Goal: Transaction & Acquisition: Purchase product/service

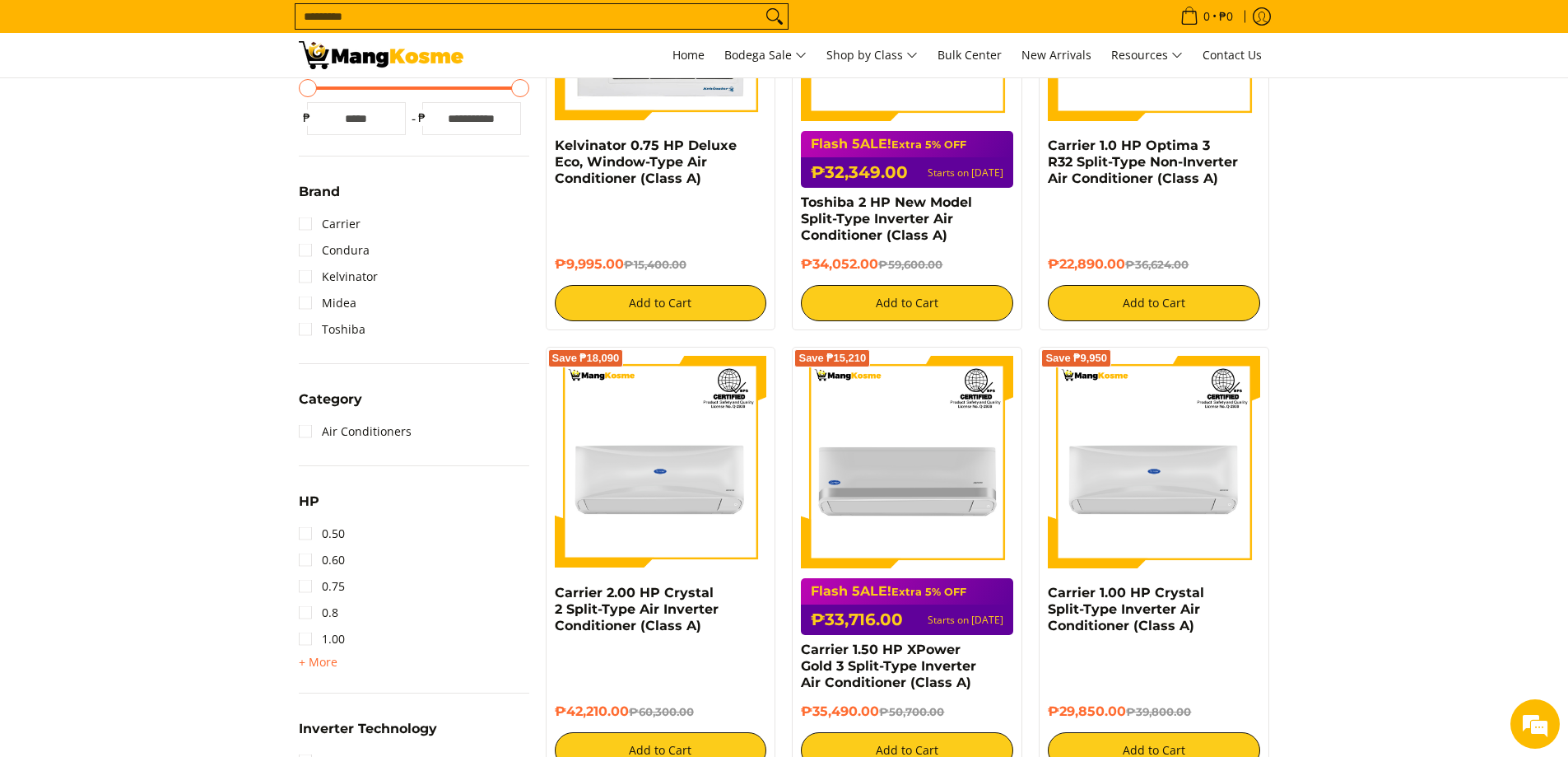
scroll to position [494, 0]
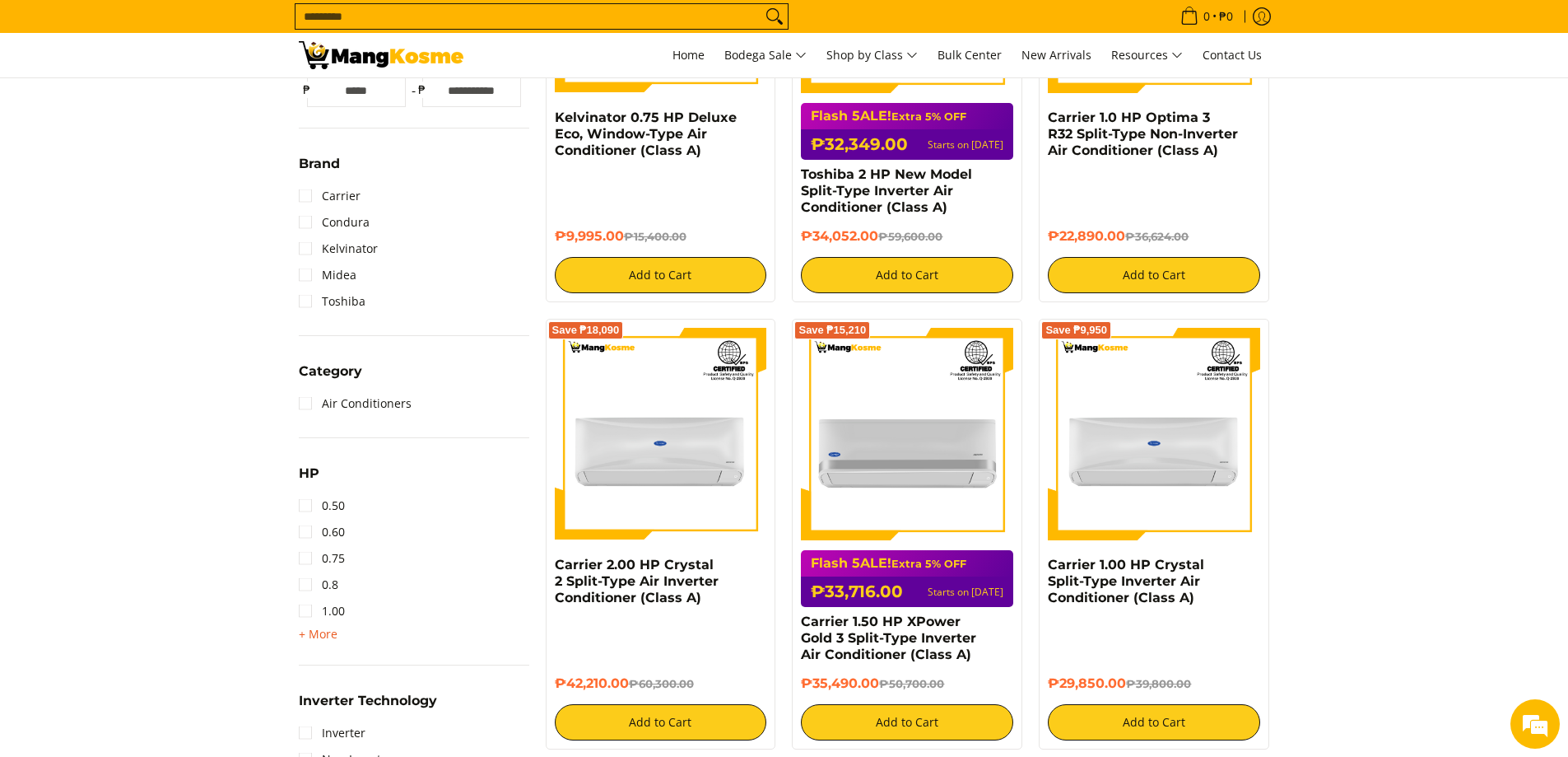
click at [318, 638] on span "+ More" at bounding box center [318, 634] width 38 height 13
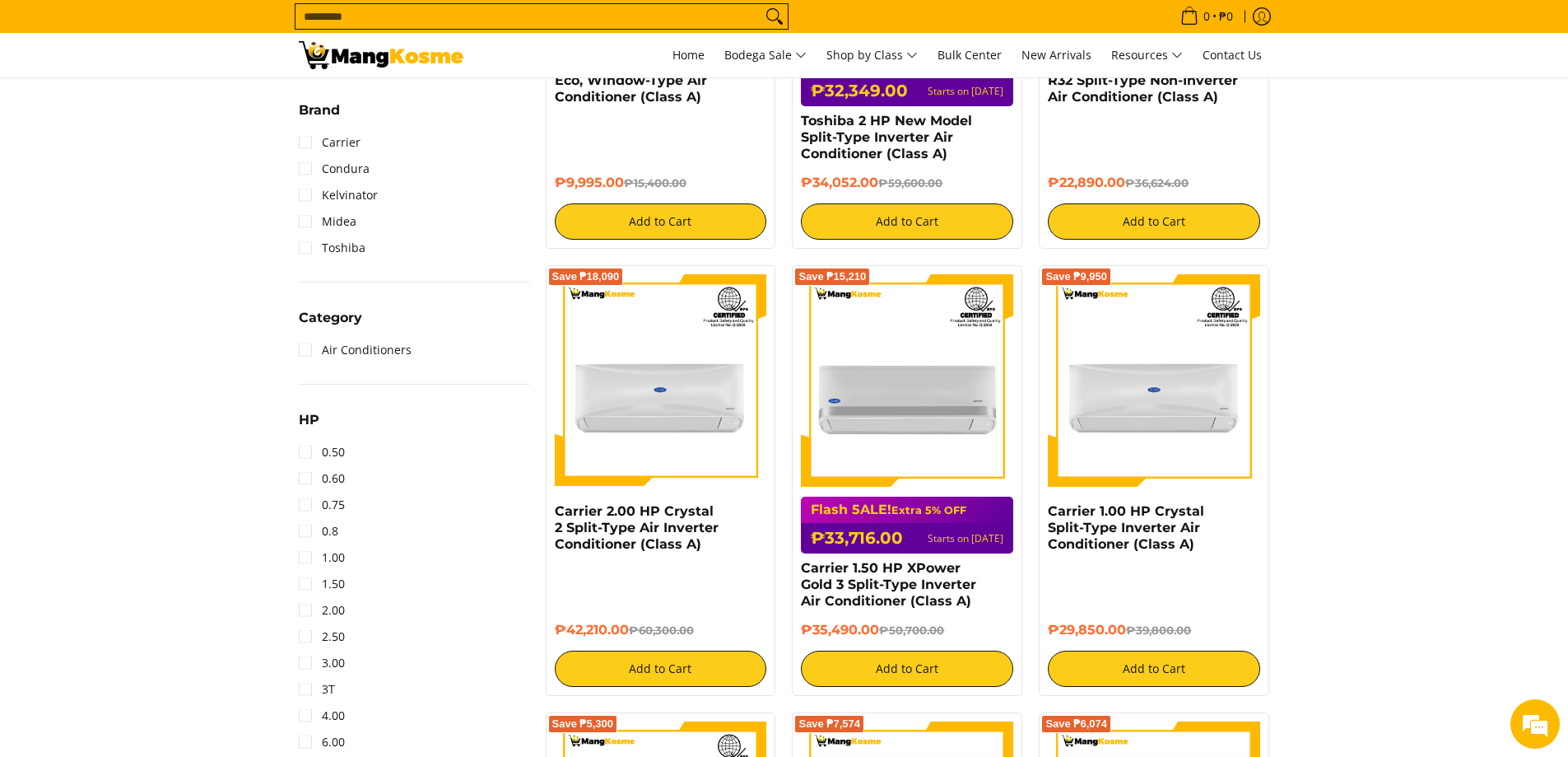
scroll to position [576, 0]
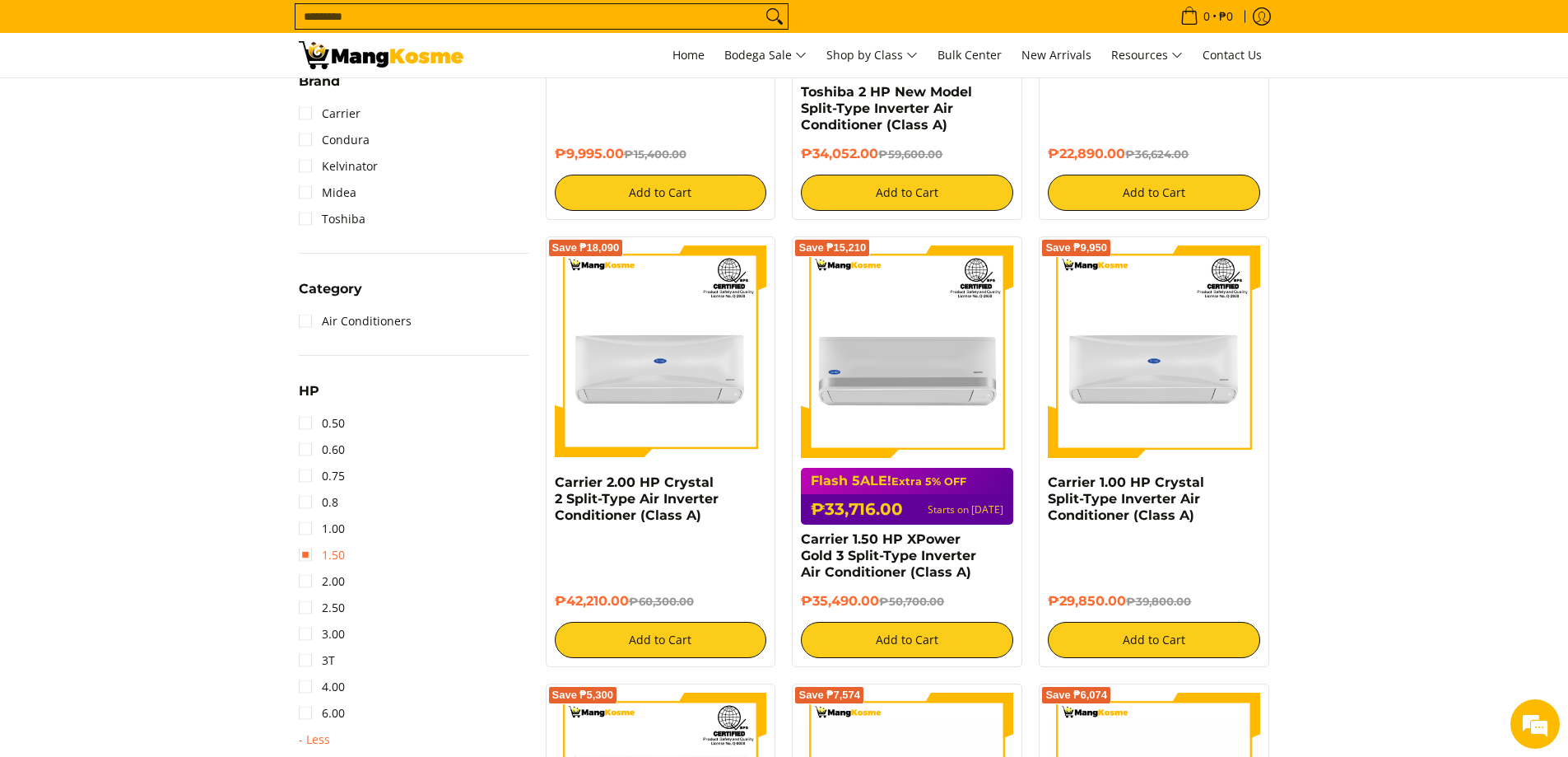
click at [319, 551] on link "1.50" at bounding box center [322, 555] width 46 height 26
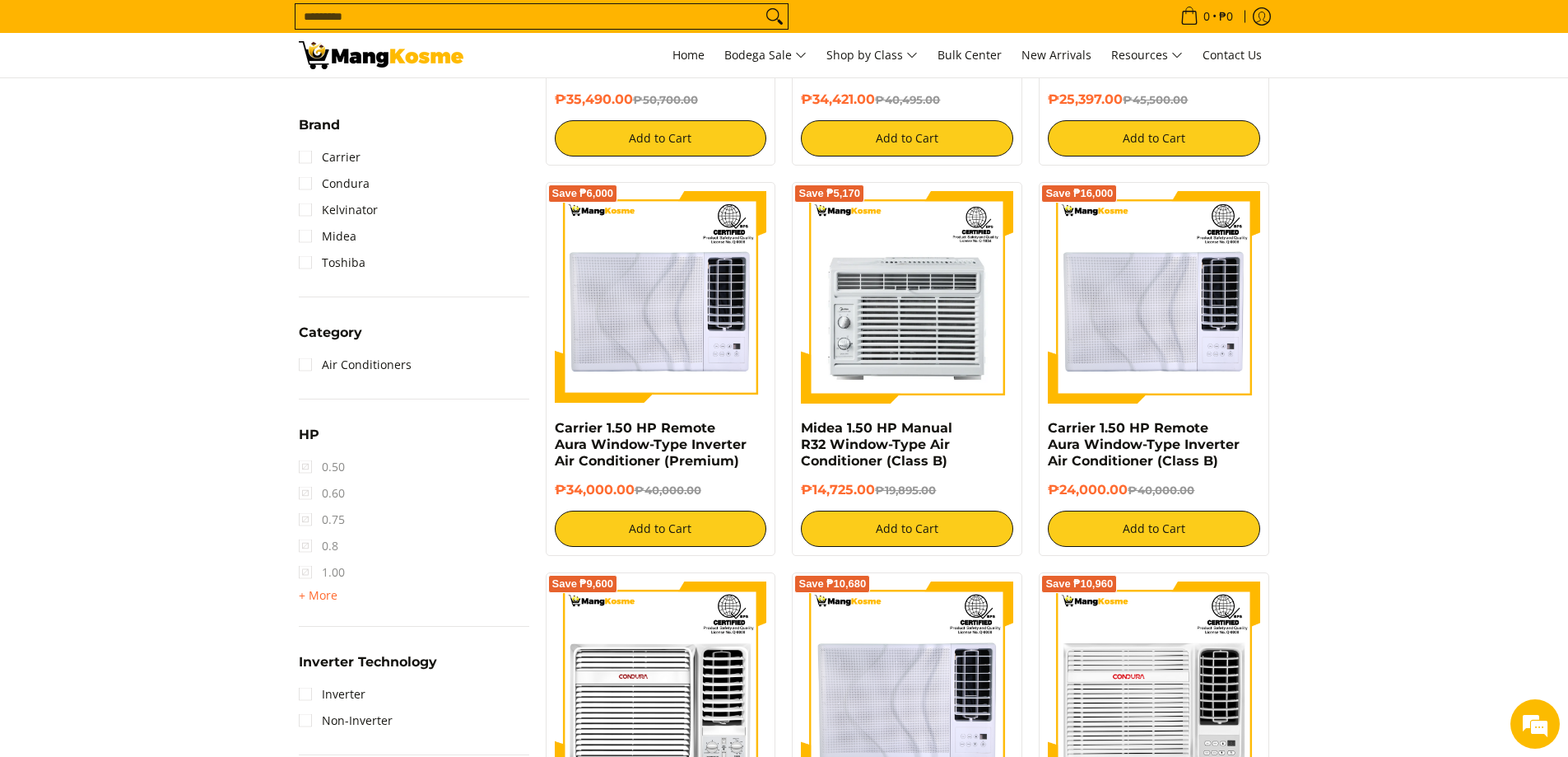
scroll to position [55, 0]
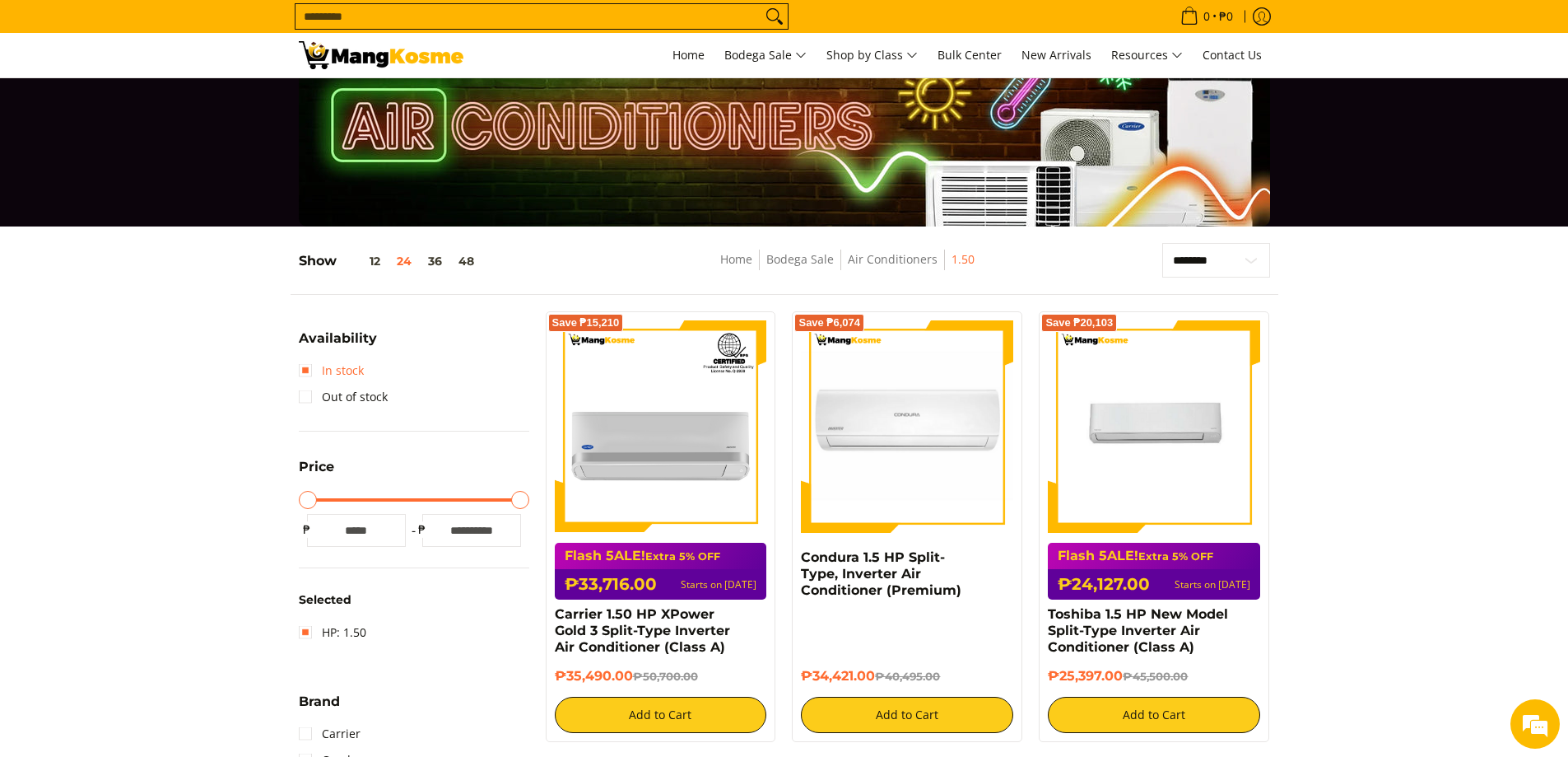
click at [346, 369] on link "In stock" at bounding box center [331, 370] width 65 height 26
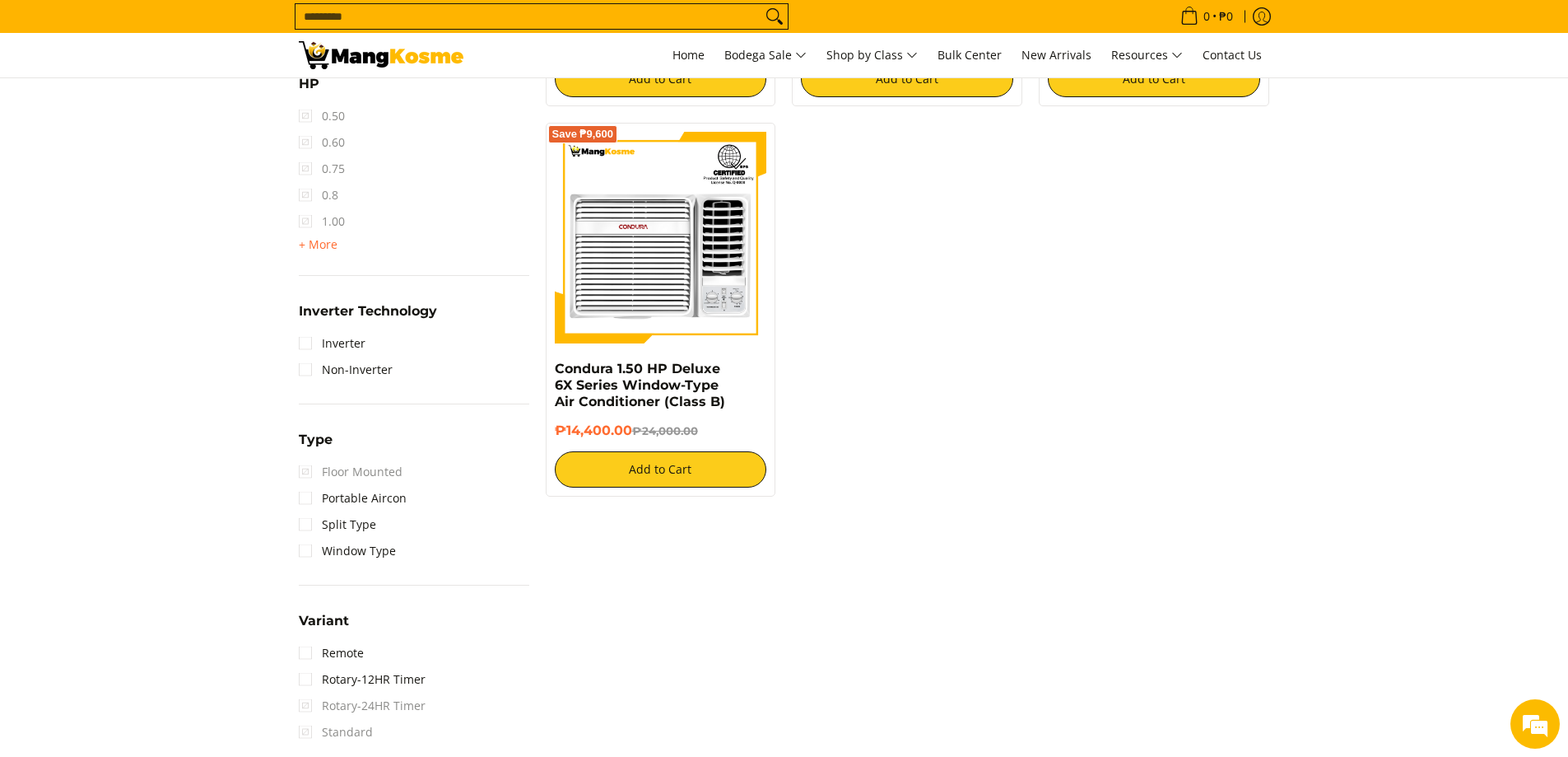
scroll to position [1125, 0]
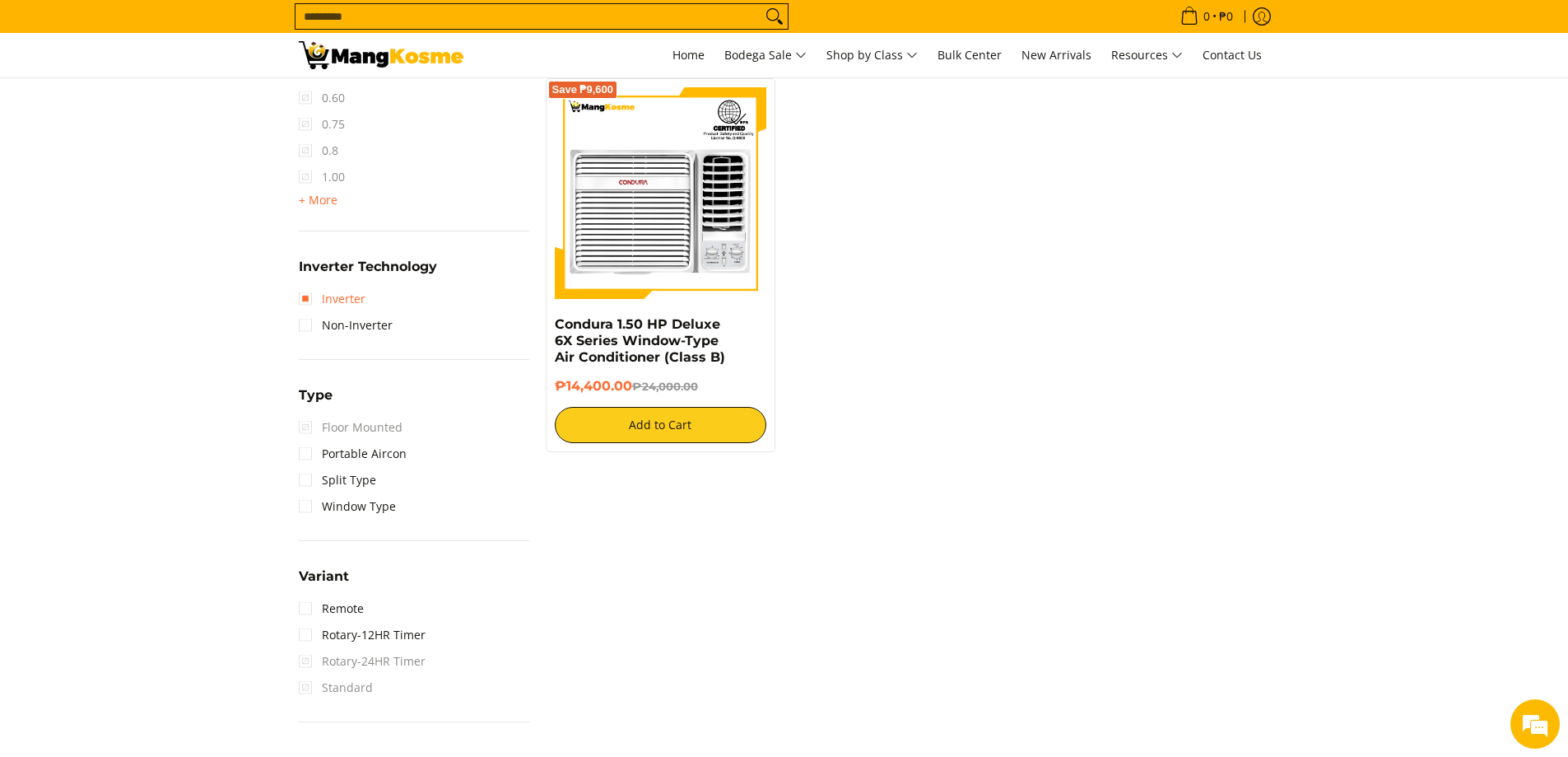
click at [321, 301] on link "Inverter" at bounding box center [332, 298] width 67 height 26
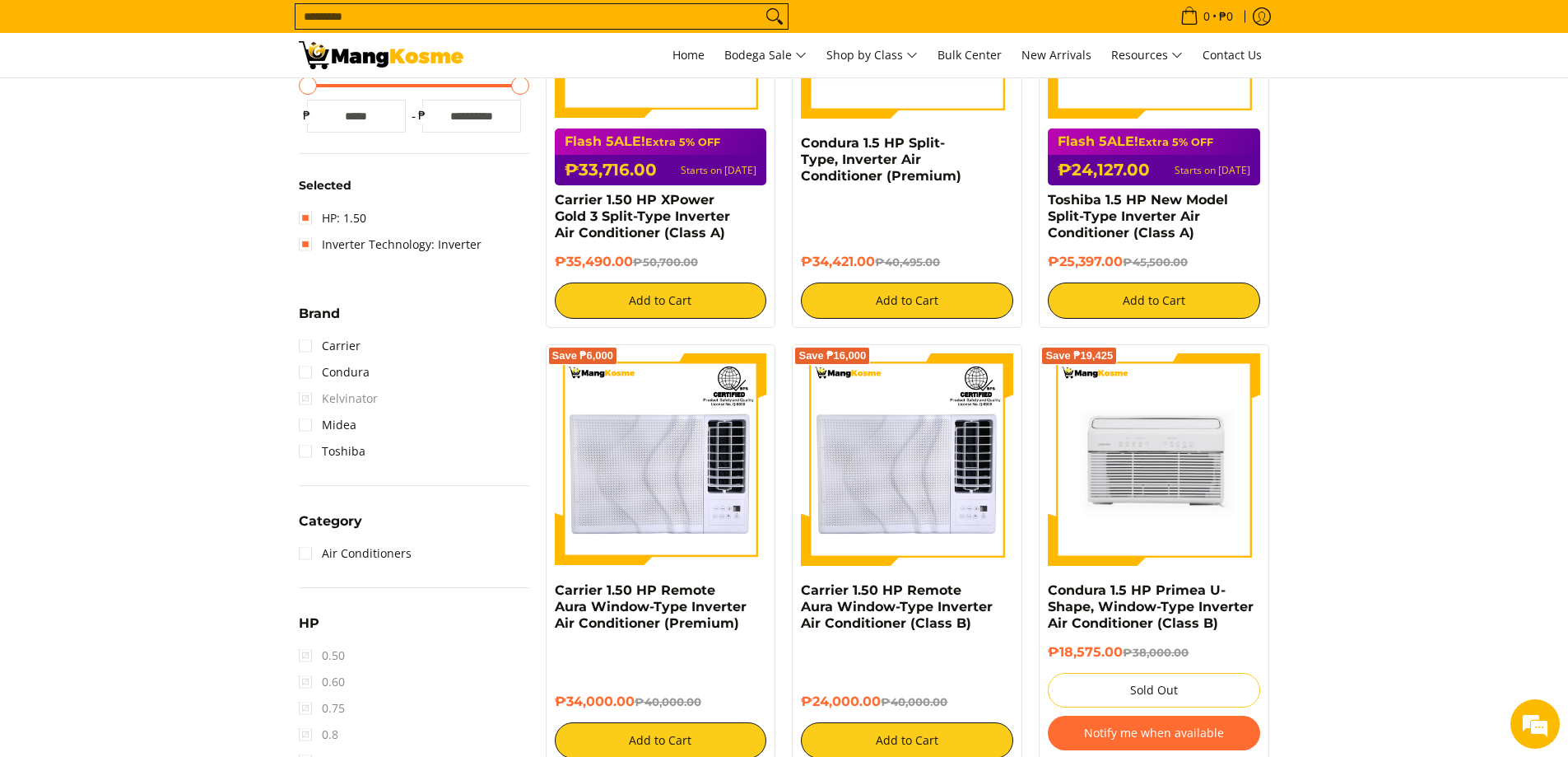
scroll to position [219, 0]
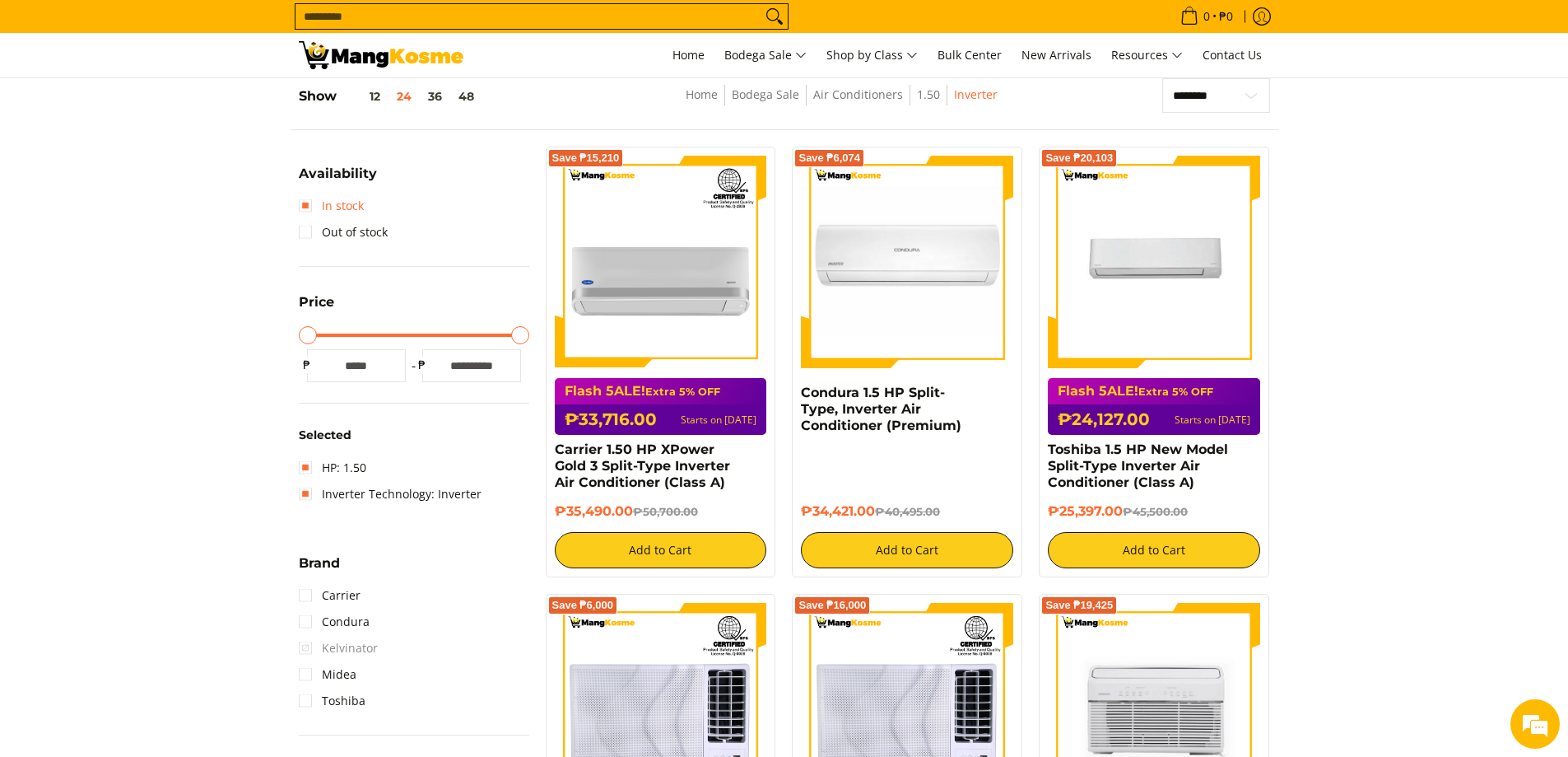
click at [340, 199] on link "In stock" at bounding box center [331, 205] width 65 height 26
